Goal: Find specific page/section: Find specific page/section

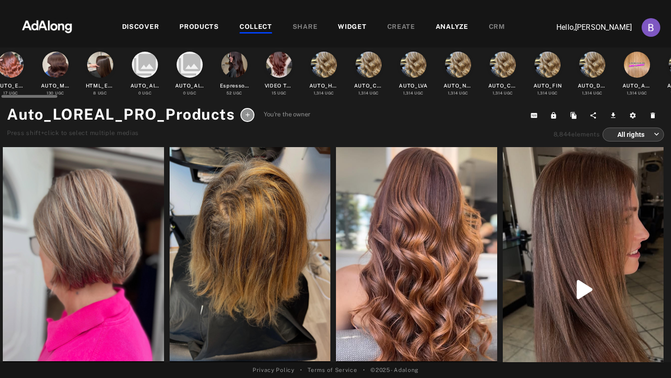
scroll to position [0, 10]
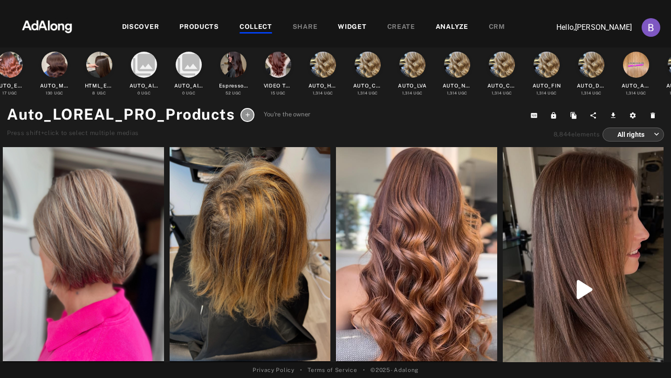
click at [66, 26] on img at bounding box center [47, 26] width 82 height 28
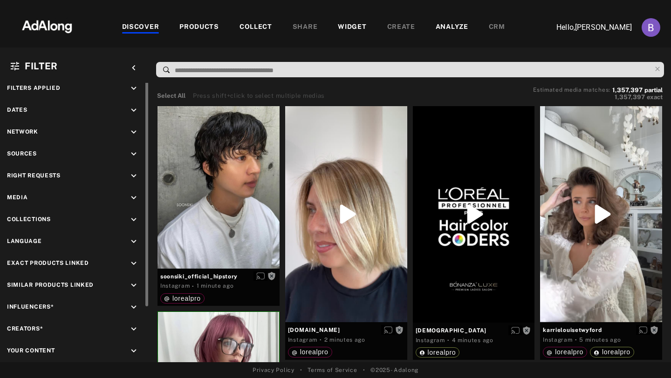
scroll to position [12, 0]
click at [137, 214] on icon "keyboard_arrow_down" at bounding box center [134, 219] width 10 height 10
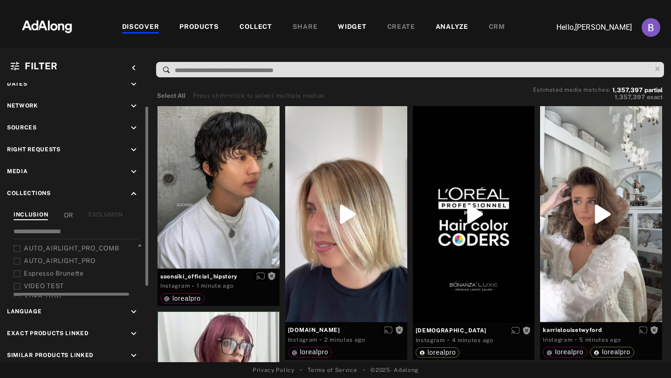
scroll to position [38, 0]
click at [49, 230] on input at bounding box center [76, 232] width 125 height 13
paste input "**********"
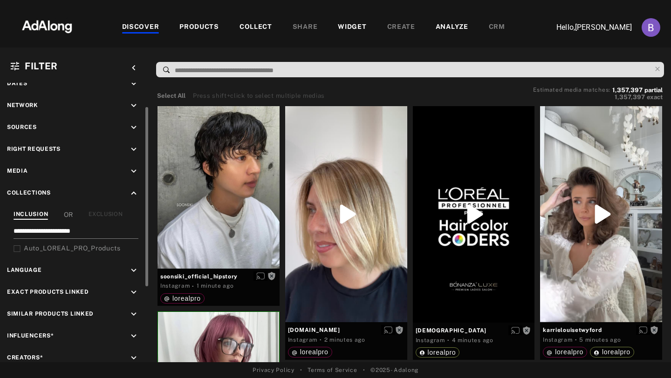
type input "**********"
click at [18, 247] on icon at bounding box center [17, 248] width 7 height 7
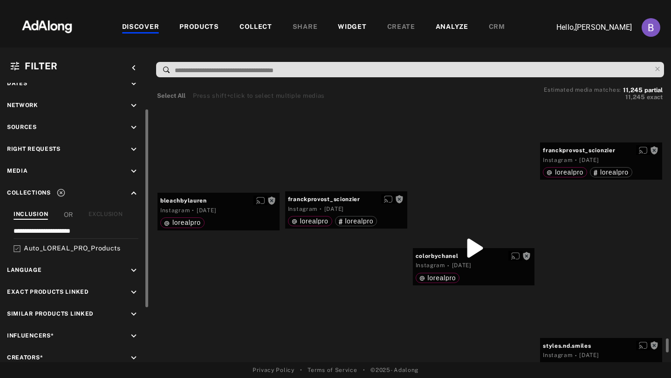
scroll to position [16884, 0]
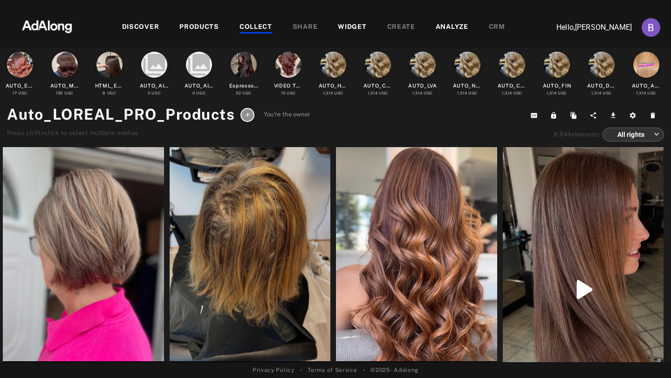
click at [203, 112] on h1 "Auto_LOREAL_PRO_Products" at bounding box center [121, 114] width 228 height 22
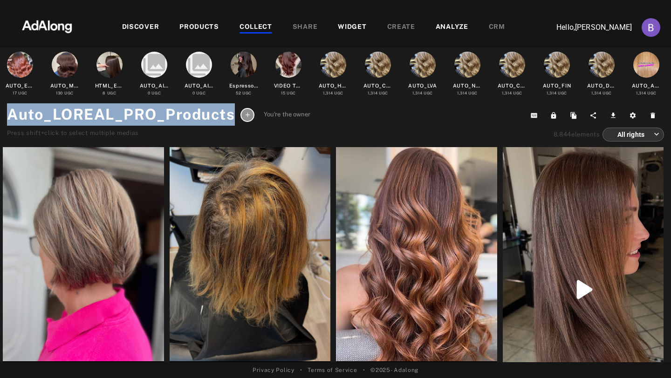
click at [203, 112] on h1 "Auto_LOREAL_PRO_Products" at bounding box center [121, 114] width 228 height 22
copy h1 "Auto_LOREAL_PRO_Products"
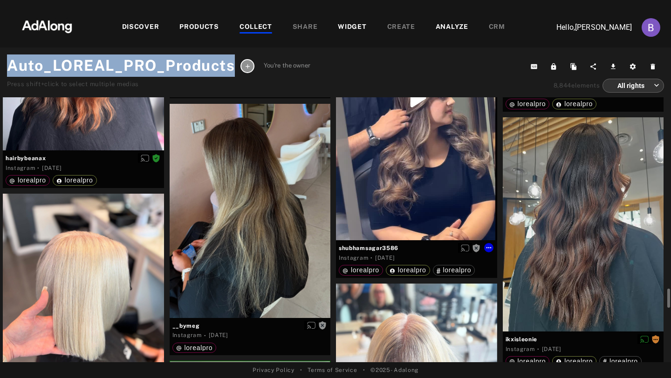
scroll to position [3080, 0]
